Goal: Task Accomplishment & Management: Complete application form

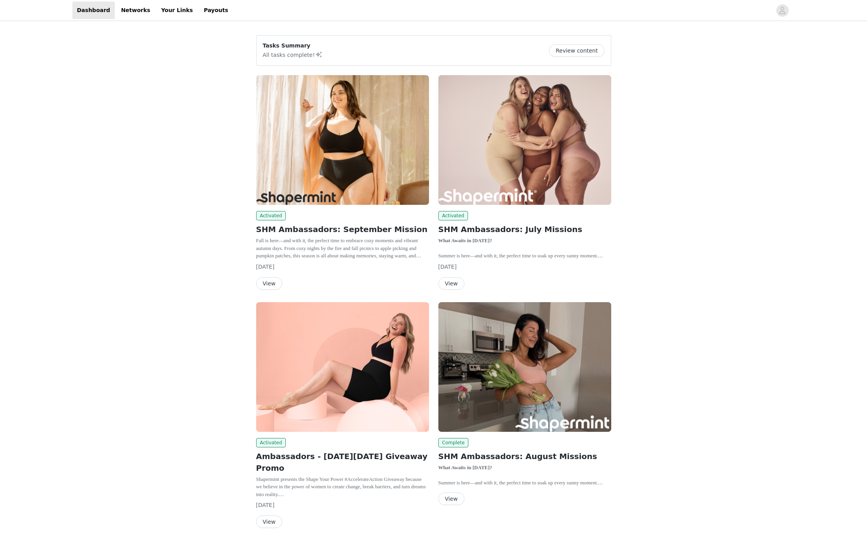
click at [272, 284] on button "View" at bounding box center [269, 283] width 26 height 12
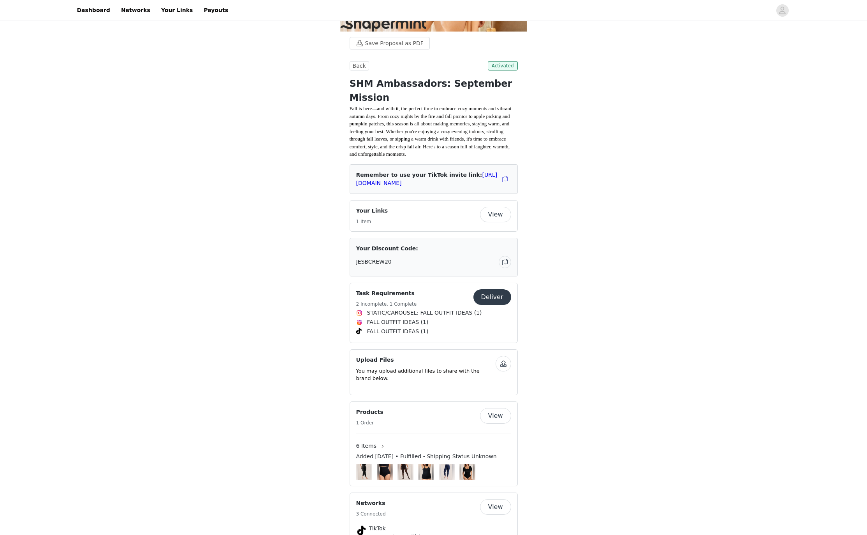
scroll to position [195, 0]
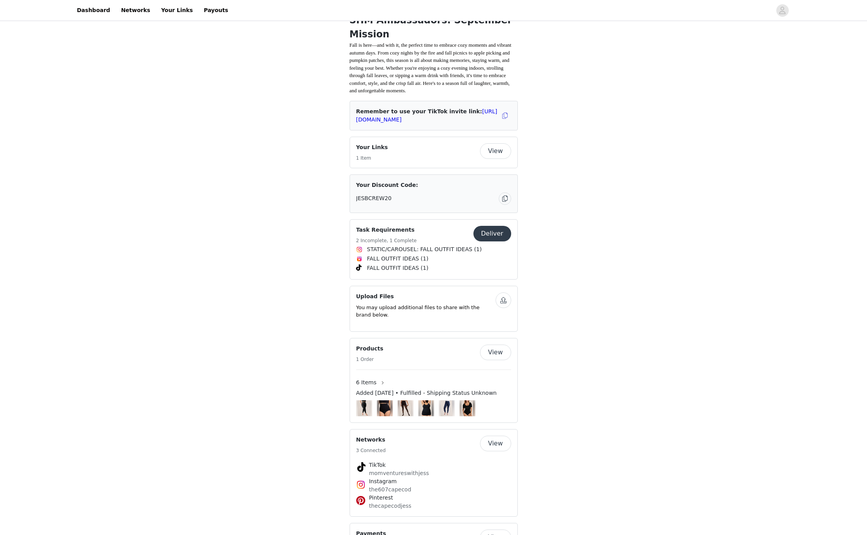
click at [492, 233] on button "Deliver" at bounding box center [492, 234] width 38 height 16
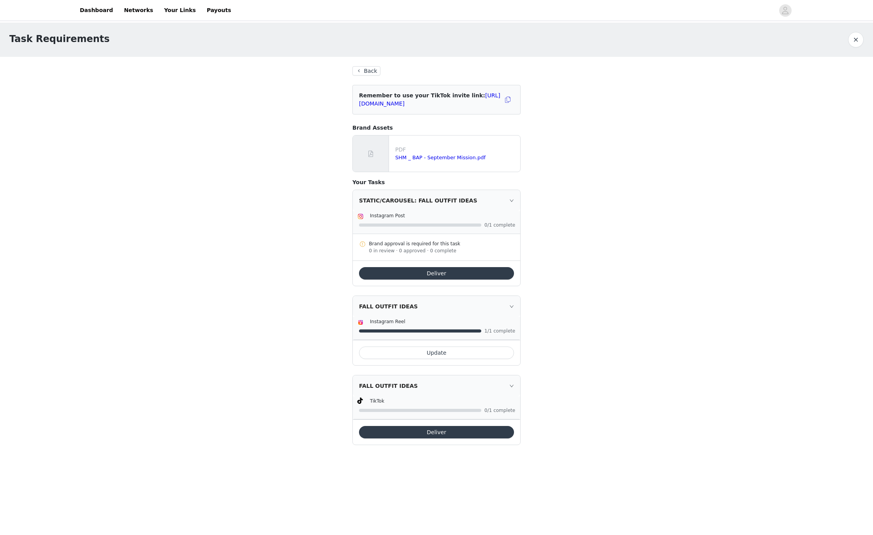
click at [438, 272] on button "Deliver" at bounding box center [436, 273] width 155 height 12
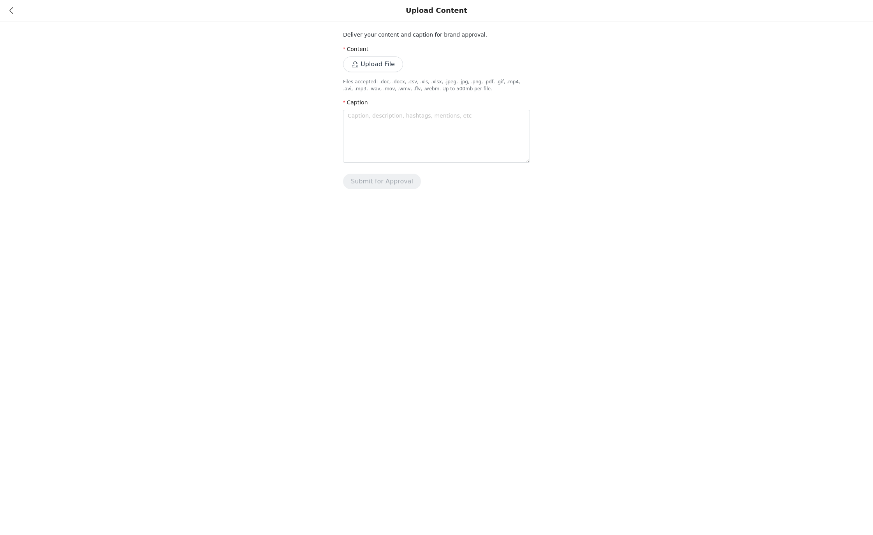
click at [389, 69] on button "Upload File" at bounding box center [373, 64] width 60 height 16
click at [382, 61] on button "Upload File" at bounding box center [373, 64] width 60 height 16
click at [368, 129] on textarea at bounding box center [436, 136] width 187 height 53
paste textarea "Fall OOTD ideas using the @shapermint mid-rise shaping jeggings."
type textarea "Fall OOTD ideas using the @shapermint mid-rise shaping jeggings."
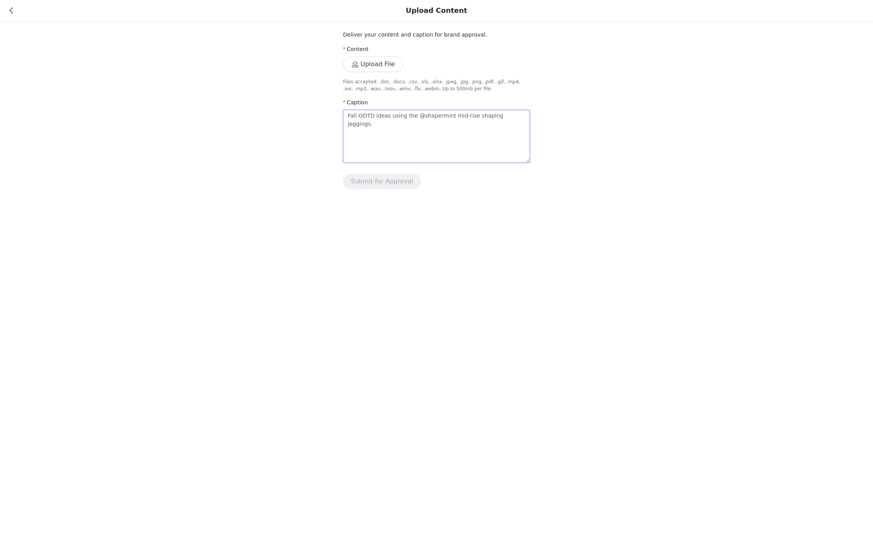
click at [447, 116] on textarea "Fall OOTD ideas using the @shapermint mid-rise shaping jeggings." at bounding box center [436, 136] width 187 height 53
type textarea "Fall OOTD ideas using the @shapermint h-rise shaping jeggings."
type textarea "Fall OOTD ideas using the @shapermint hi-rise shaping jeggings."
type textarea "Fall OOTD ideas using the @shapermint hig-rise shaping jeggings."
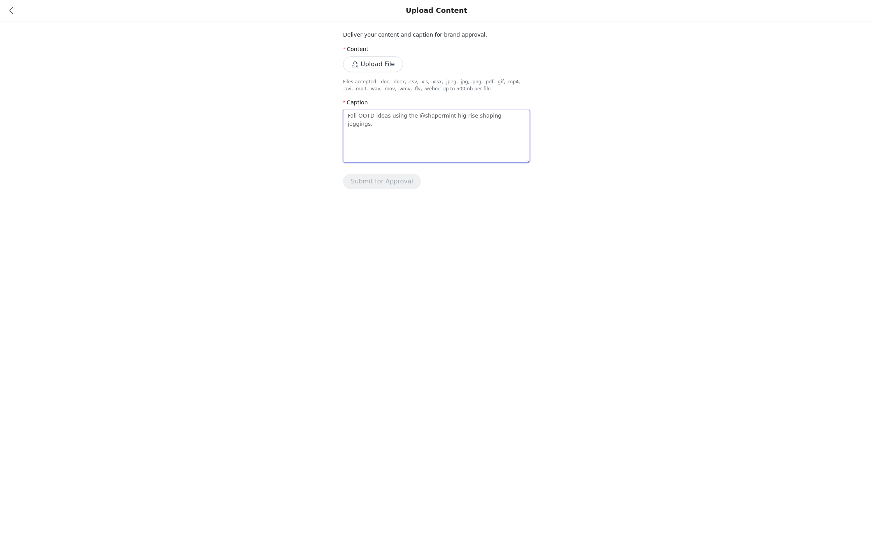
type textarea "Fall OOTD ideas using the @shapermint high-rise shaping jeggings."
